Goal: Navigation & Orientation: Find specific page/section

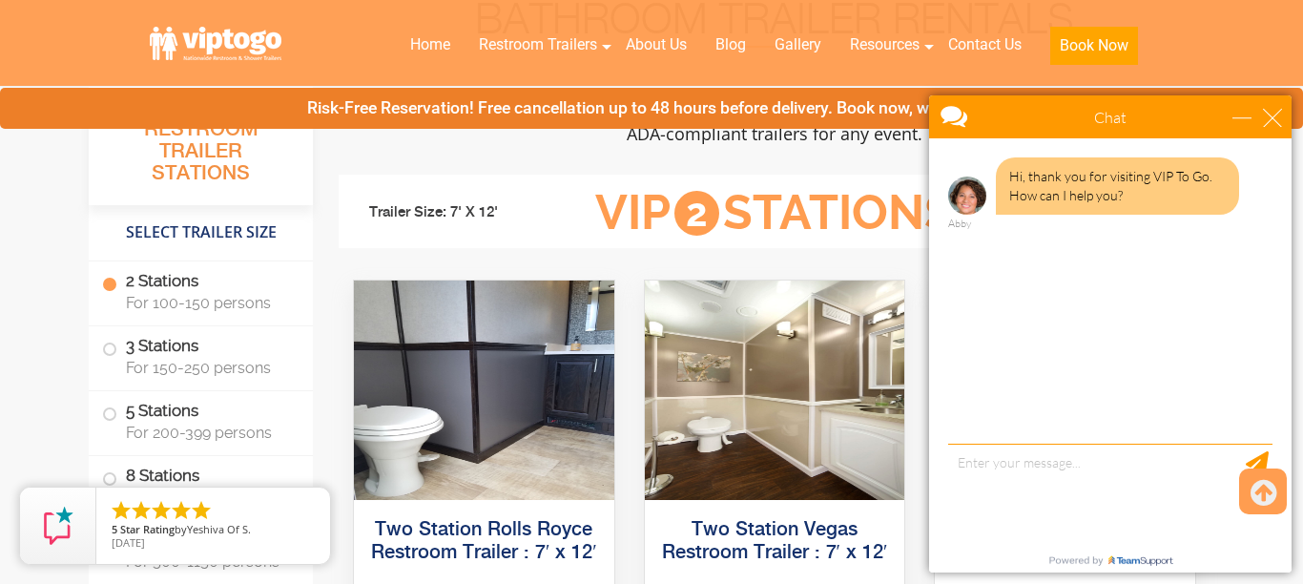
scroll to position [782, 0]
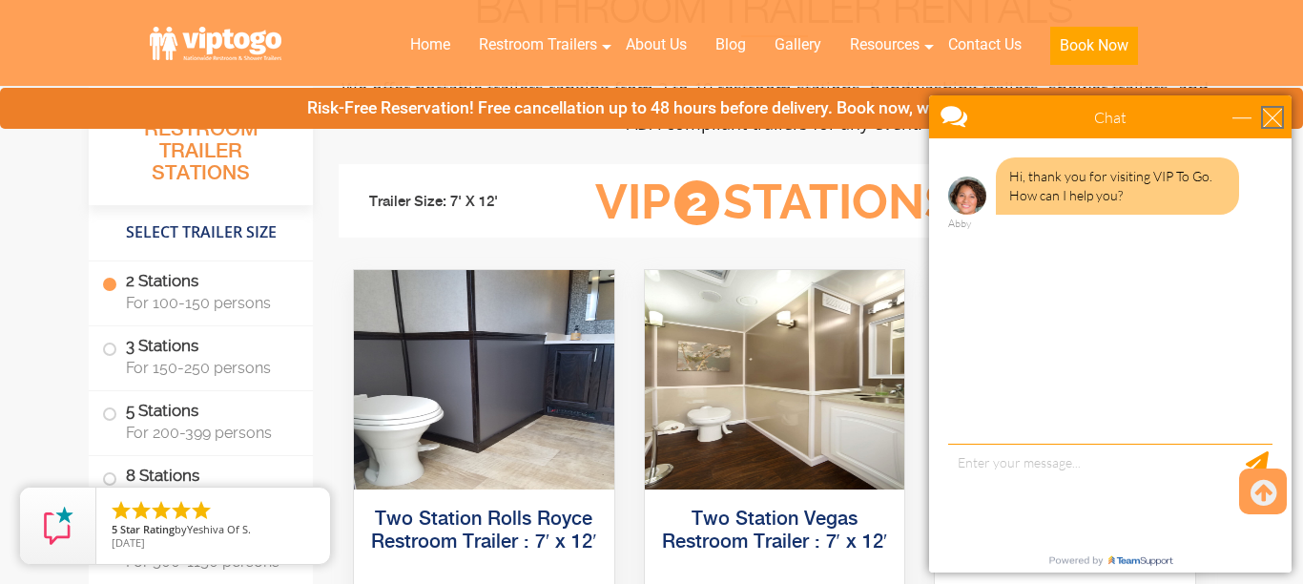
click at [1269, 110] on div "close" at bounding box center [1272, 117] width 19 height 19
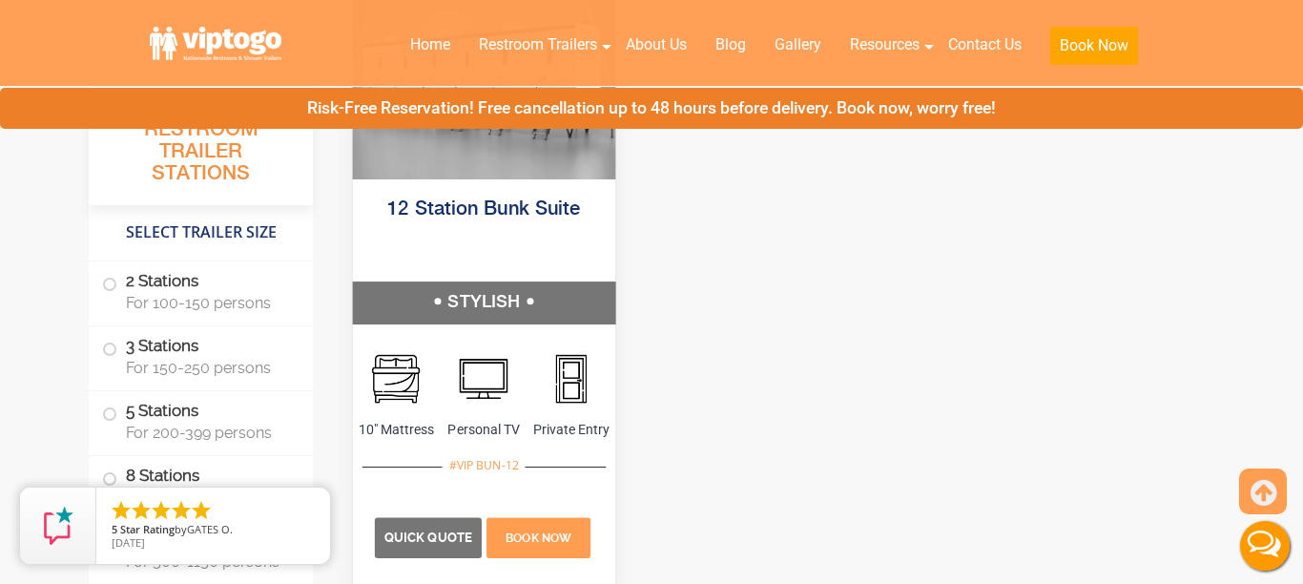
scroll to position [6078, 0]
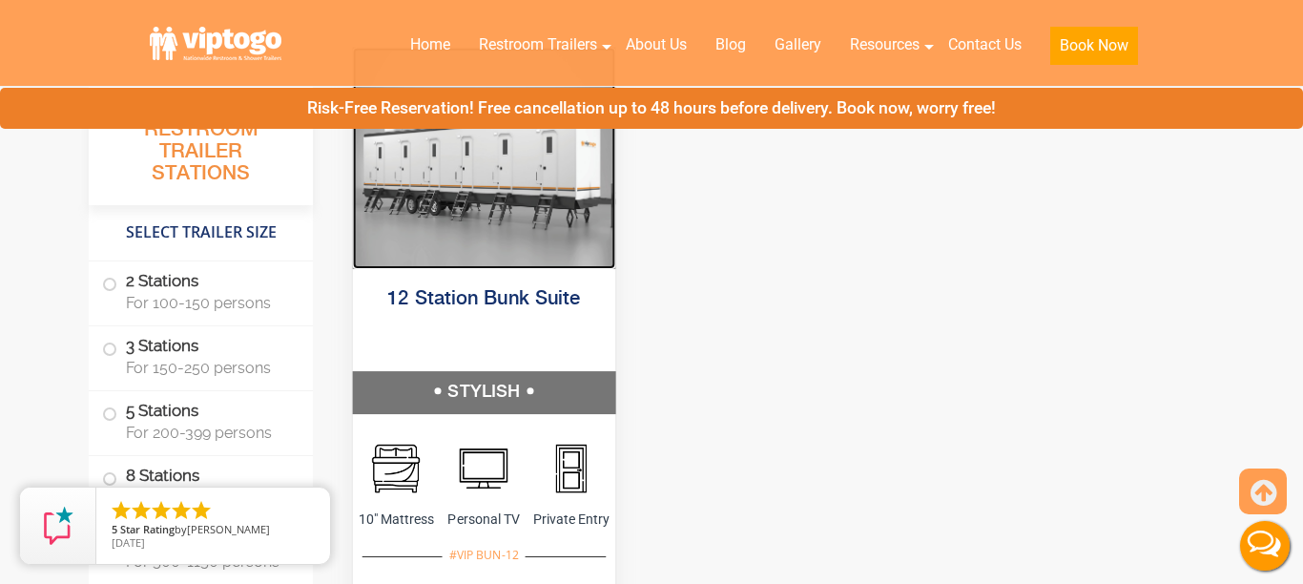
click at [492, 238] on img at bounding box center [484, 157] width 262 height 221
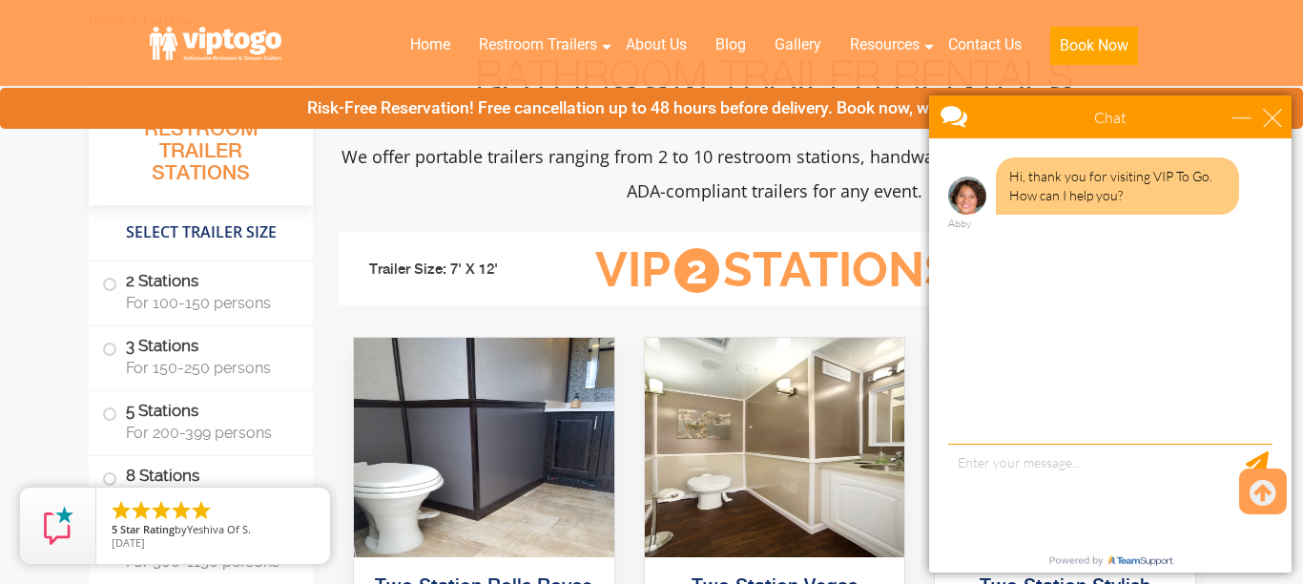
scroll to position [746, 0]
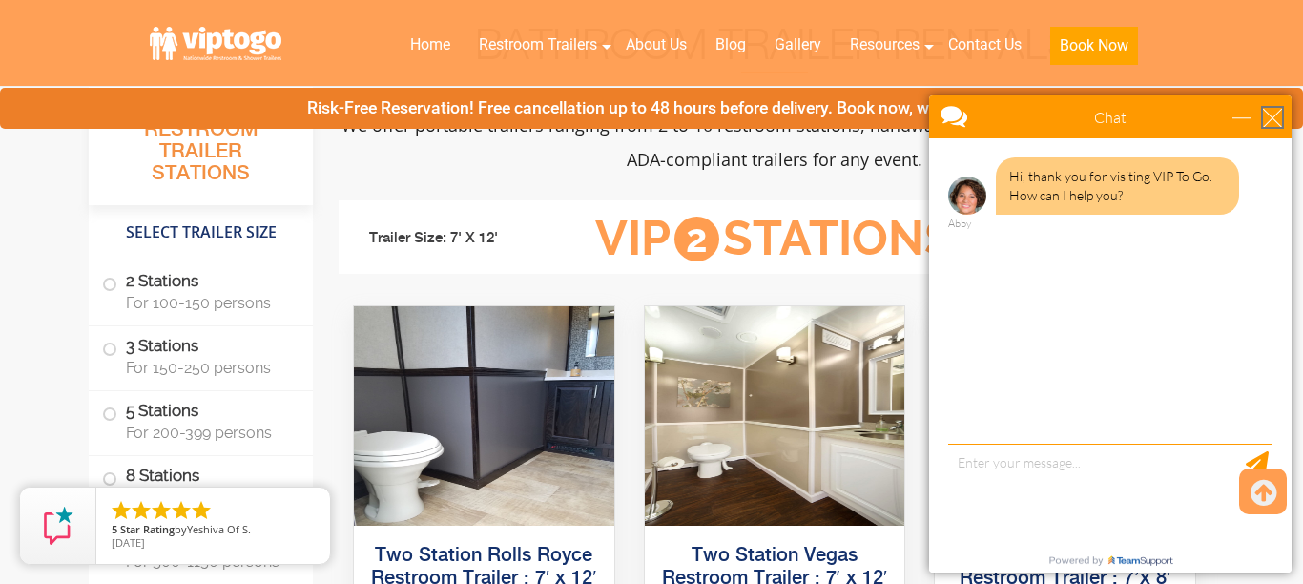
click at [1269, 117] on div "close" at bounding box center [1272, 117] width 19 height 19
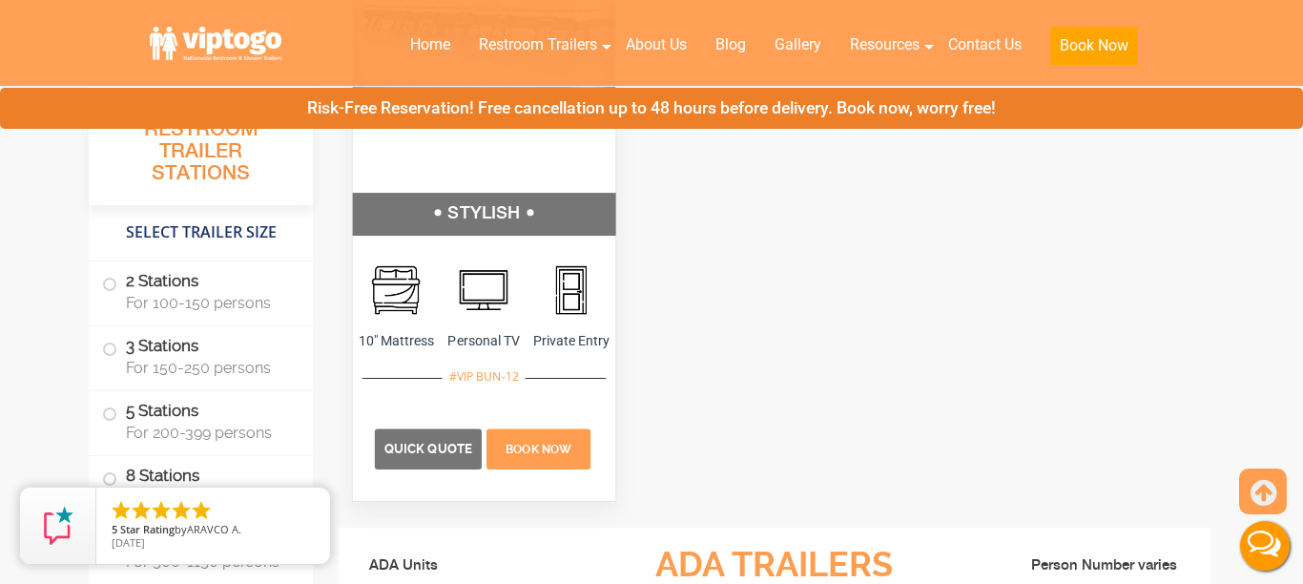
scroll to position [6054, 0]
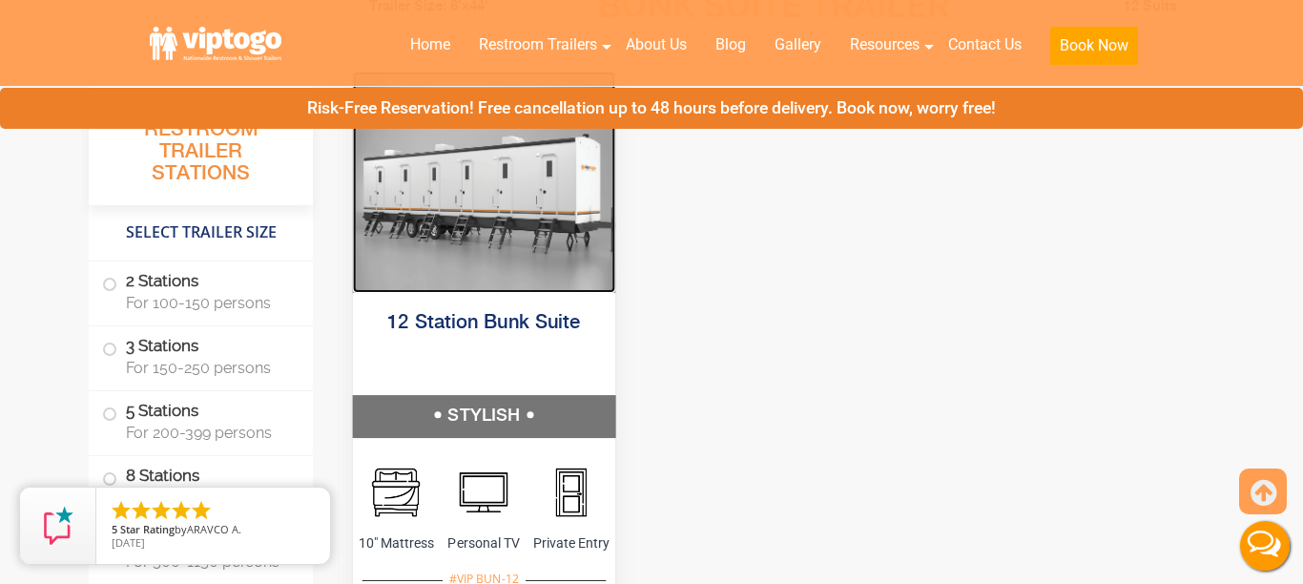
click at [462, 257] on img at bounding box center [484, 181] width 262 height 221
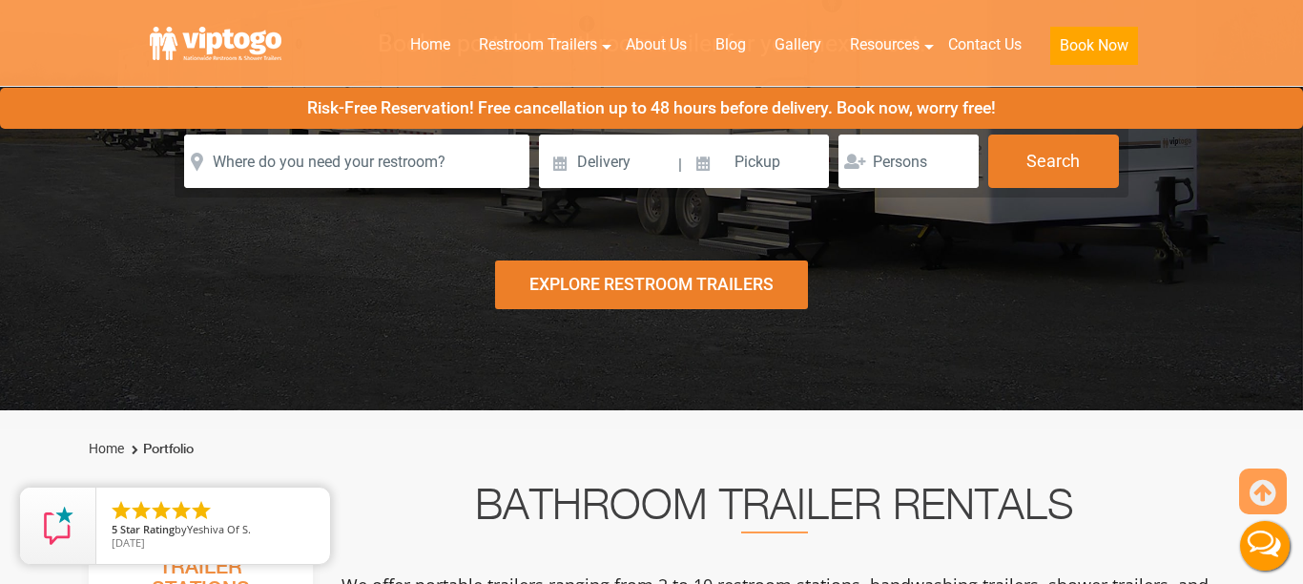
scroll to position [290, 0]
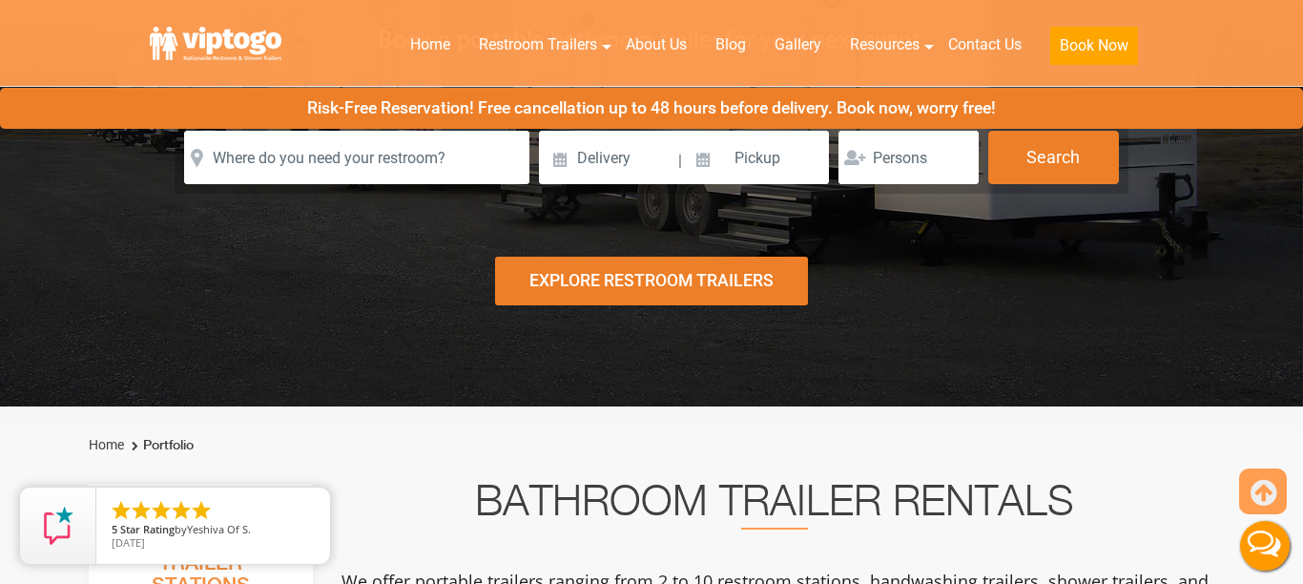
click at [602, 283] on div "Explore Restroom Trailers" at bounding box center [651, 281] width 313 height 49
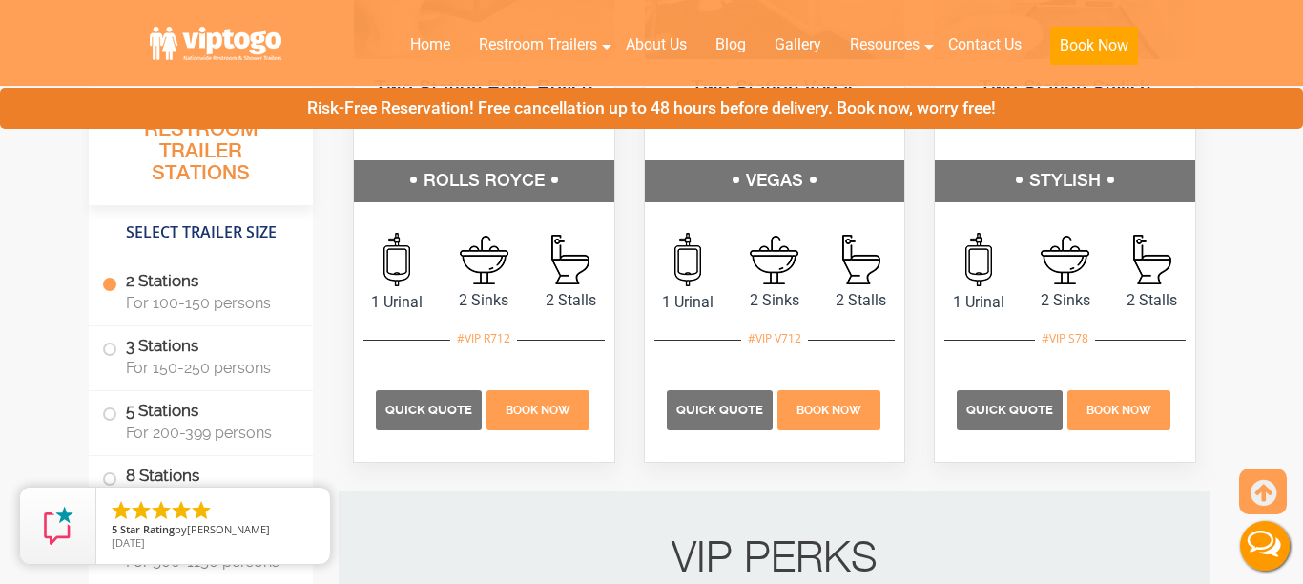
scroll to position [0, 0]
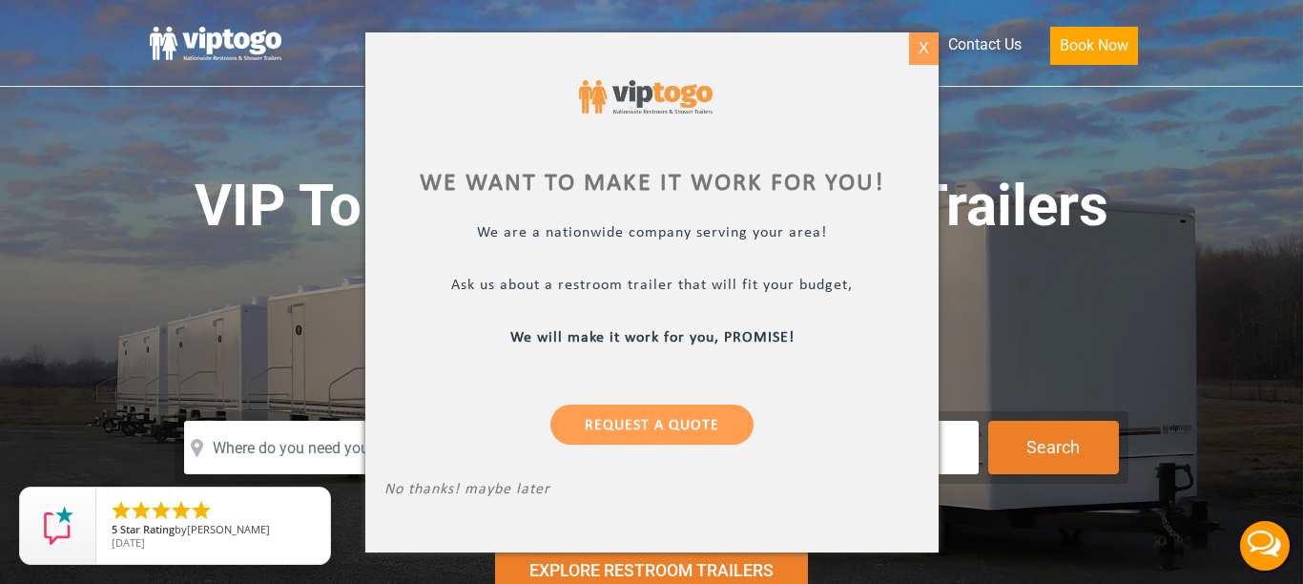
click at [920, 52] on div "X" at bounding box center [923, 48] width 30 height 32
